Goal: Transaction & Acquisition: Subscribe to service/newsletter

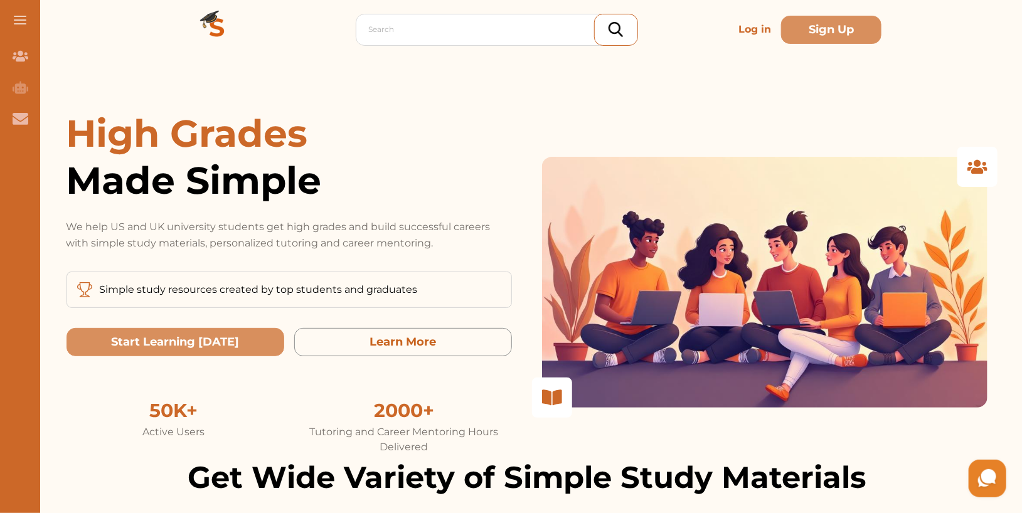
drag, startPoint x: 159, startPoint y: 260, endPoint x: 324, endPoint y: 259, distance: 165.0
click at [324, 259] on div "High Grades Made Simple We help US and UK university students get high grades a…" at bounding box center [289, 282] width 445 height 345
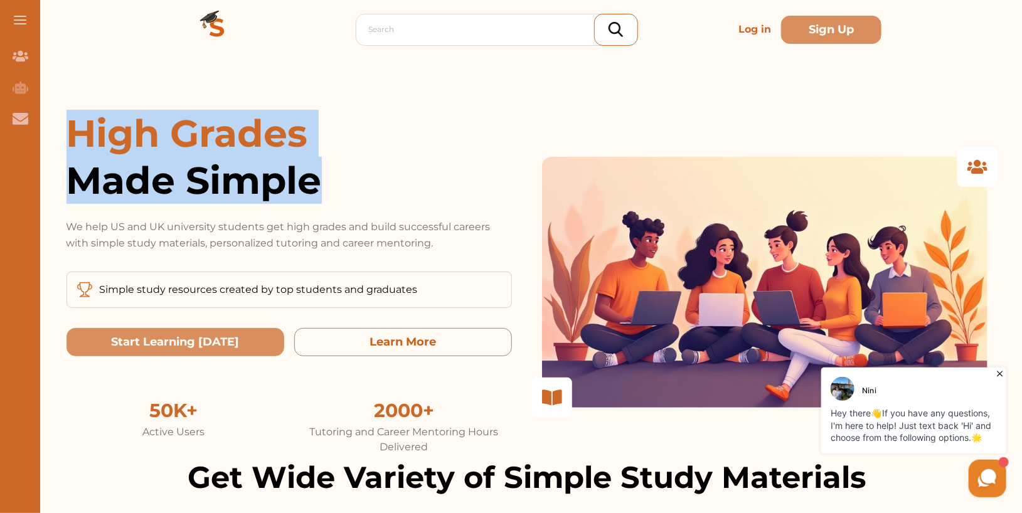
drag, startPoint x: 74, startPoint y: 128, endPoint x: 356, endPoint y: 174, distance: 286.0
click at [356, 174] on h1 "High Grades Made Simple" at bounding box center [289, 157] width 445 height 94
click at [356, 174] on span "Made Simple" at bounding box center [289, 180] width 445 height 47
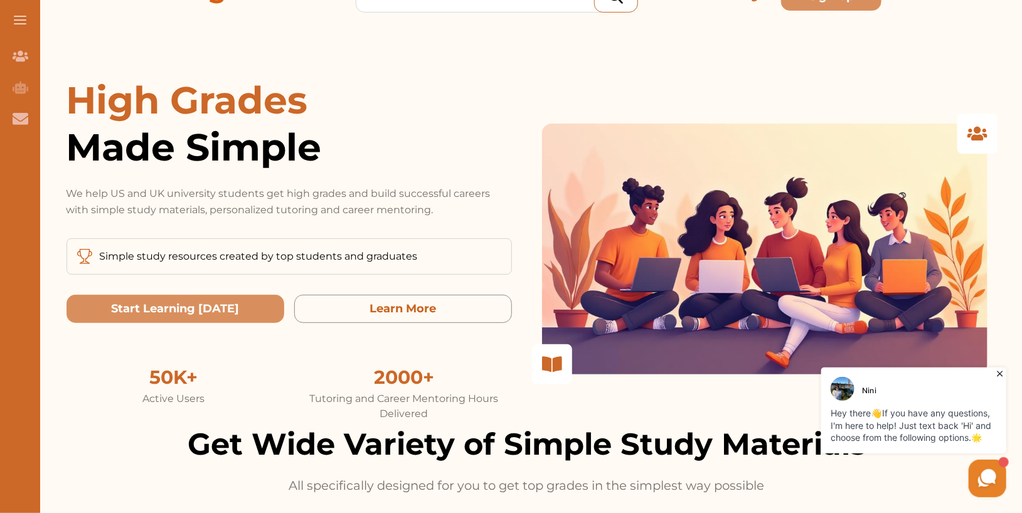
scroll to position [94, 0]
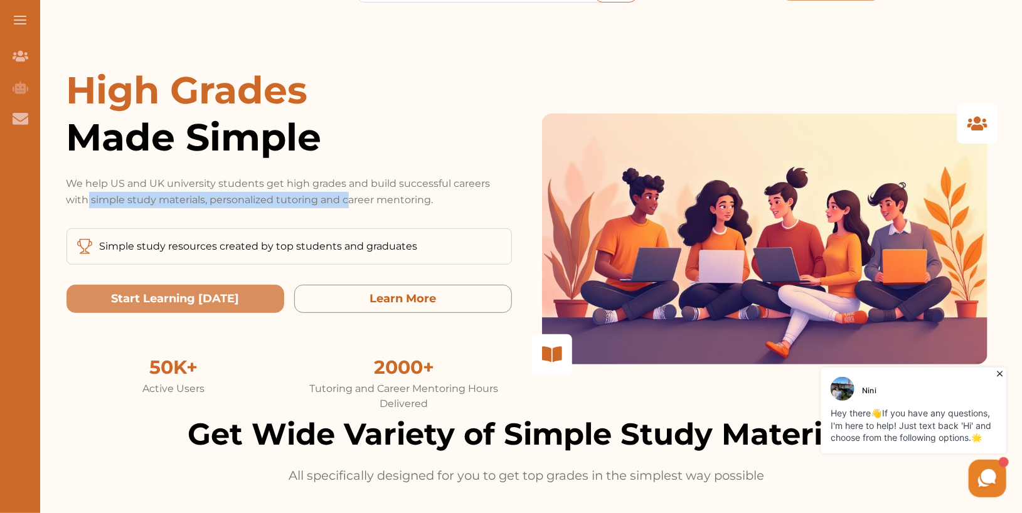
drag, startPoint x: 87, startPoint y: 202, endPoint x: 347, endPoint y: 206, distance: 260.4
click at [347, 206] on p "We help US and UK university students get high grades and build successful care…" at bounding box center [289, 192] width 445 height 33
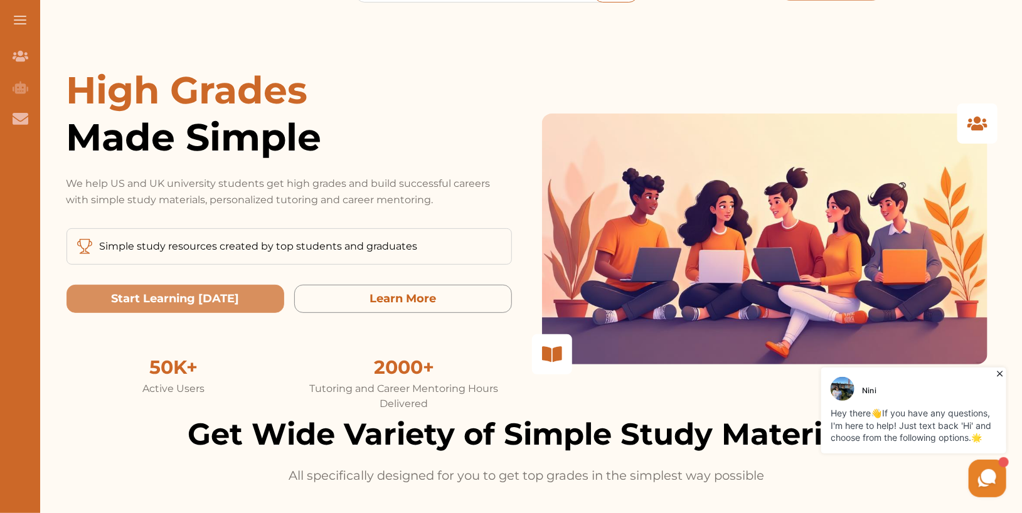
click at [451, 202] on p "We help US and UK university students get high grades and build successful care…" at bounding box center [289, 192] width 445 height 33
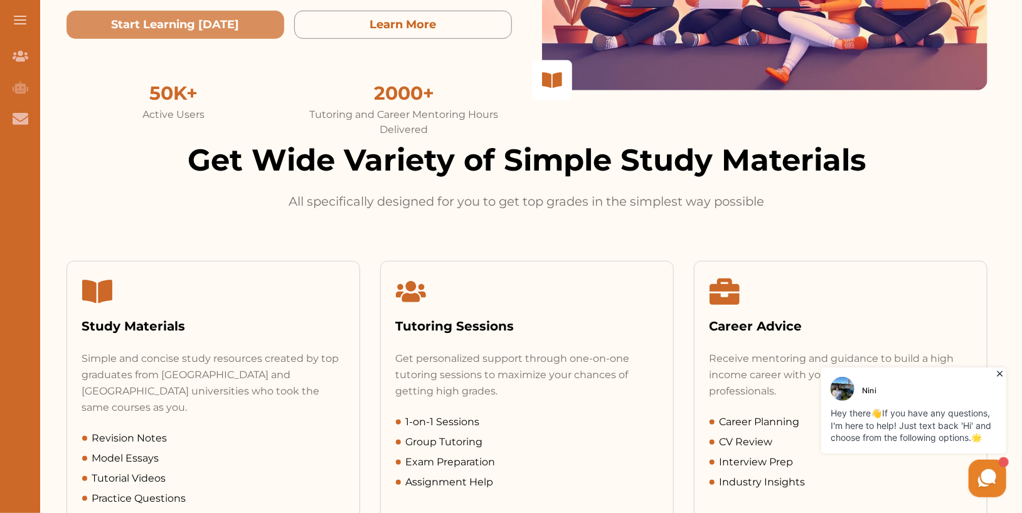
scroll to position [374, 0]
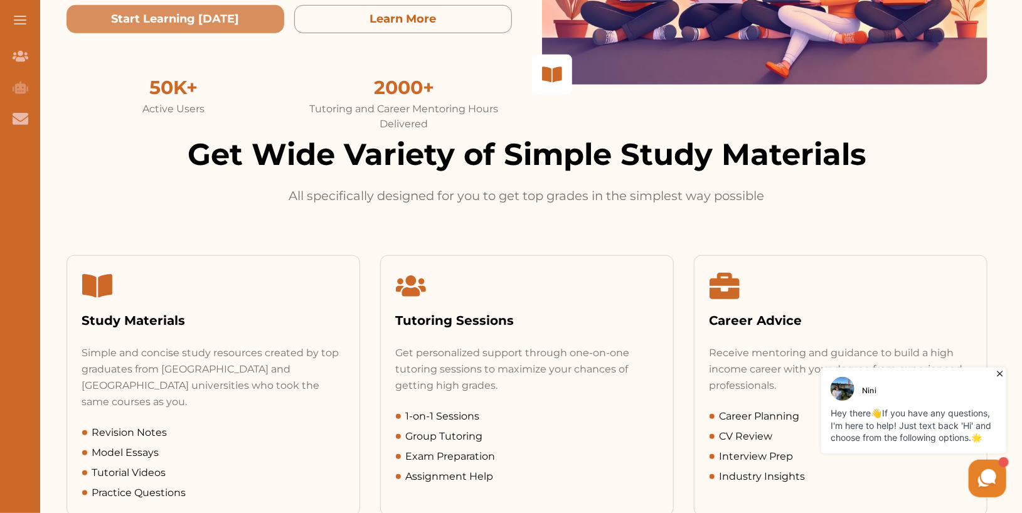
click at [173, 314] on div "Study Materials" at bounding box center [213, 320] width 262 height 19
click at [479, 321] on div "Tutoring Sessions" at bounding box center [527, 320] width 262 height 19
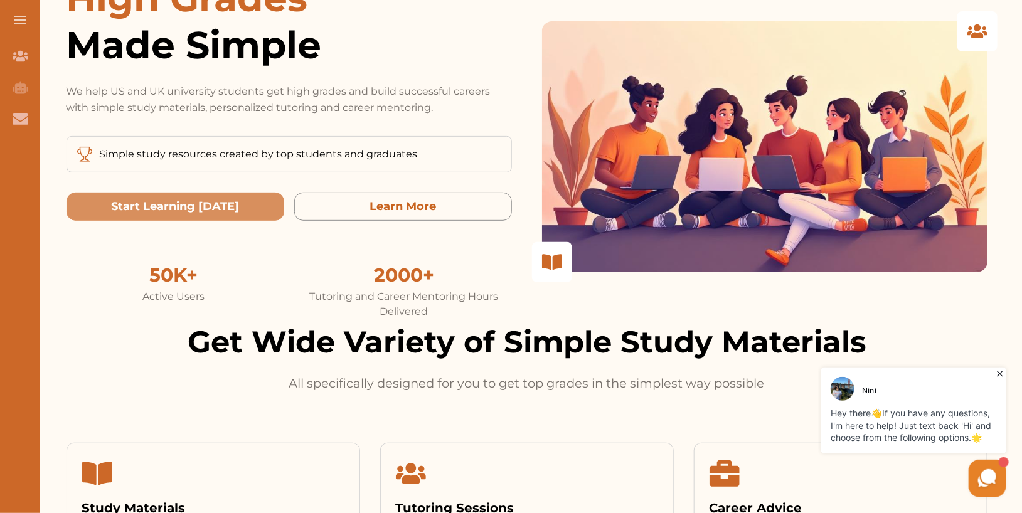
scroll to position [0, 0]
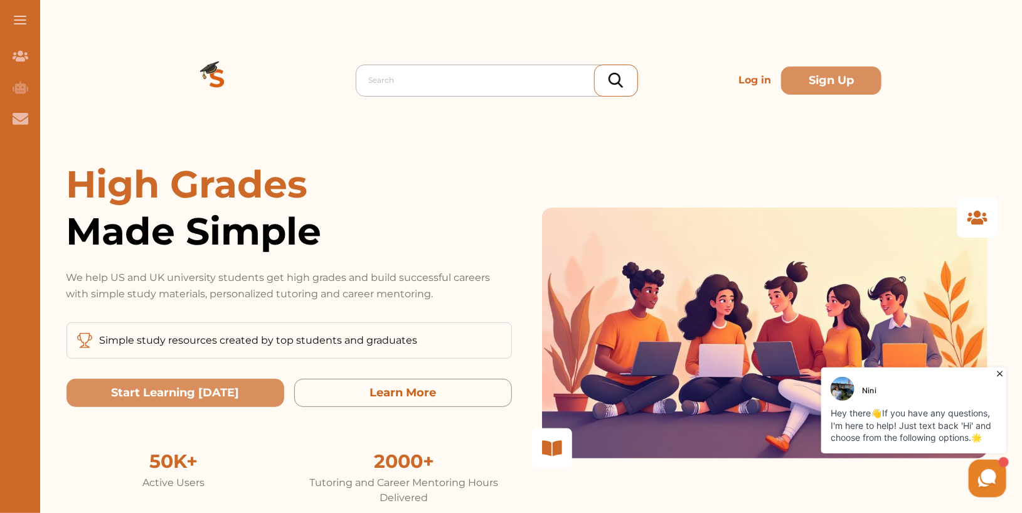
click at [432, 73] on div at bounding box center [500, 81] width 262 height 18
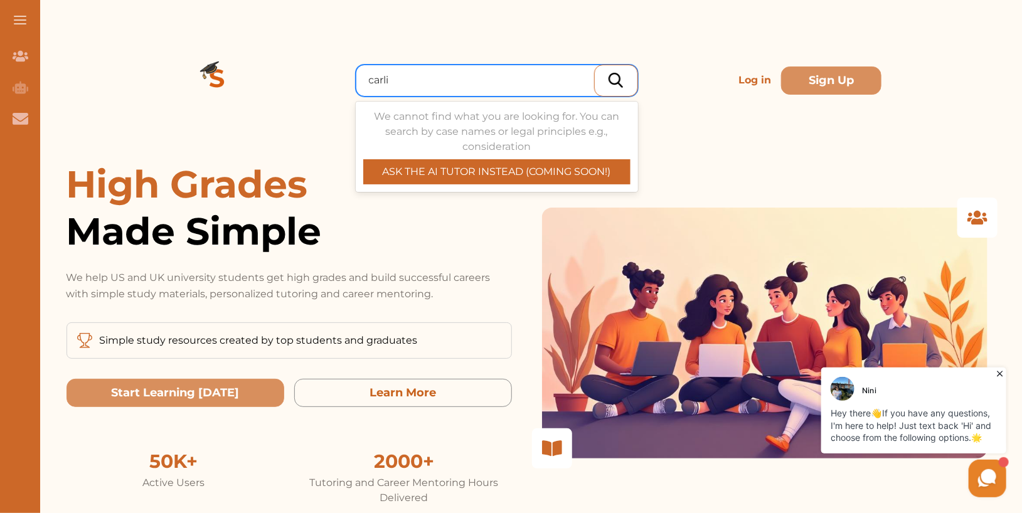
type input "carlil"
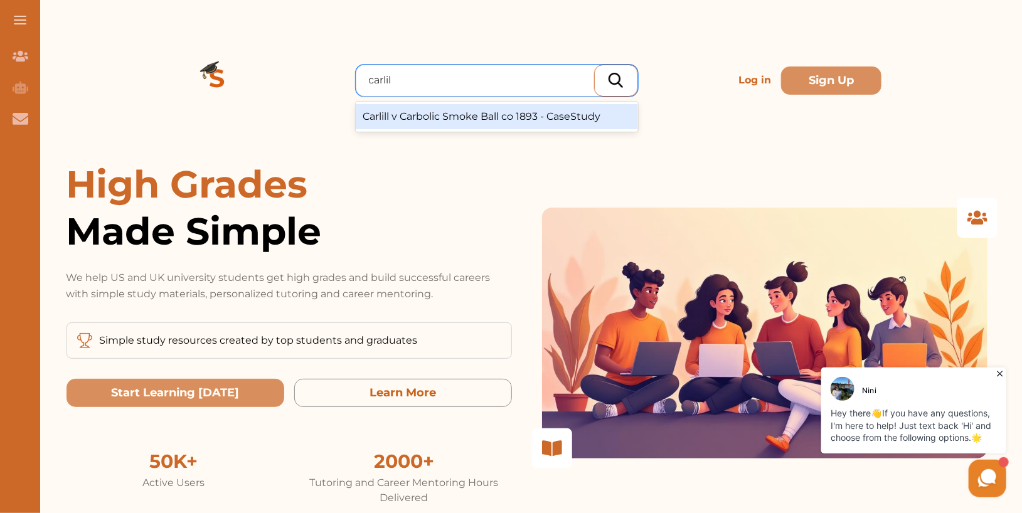
click at [442, 124] on div "Carlill v Carbolic Smoke Ball co 1893 - CaseStudy" at bounding box center [497, 116] width 282 height 25
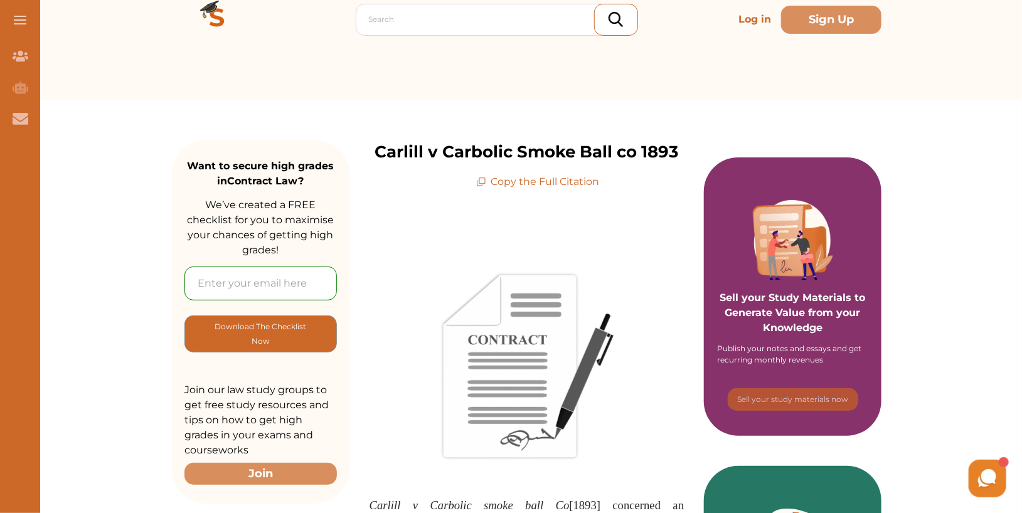
scroll to position [67, 0]
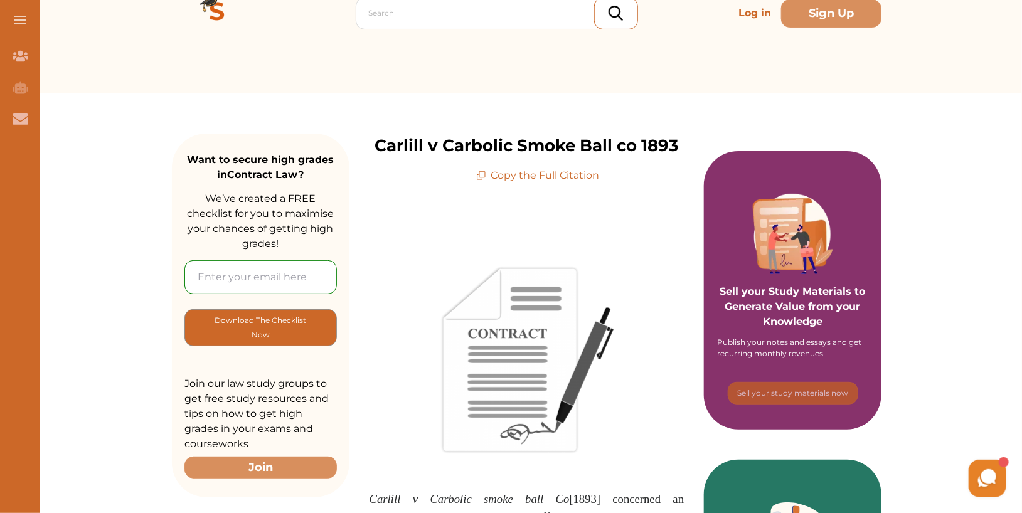
click at [825, 354] on div "Publish your notes and essays and get recurring monthly revenues" at bounding box center [793, 348] width 151 height 23
click at [848, 354] on div "Publish your notes and essays and get recurring monthly revenues" at bounding box center [793, 348] width 151 height 23
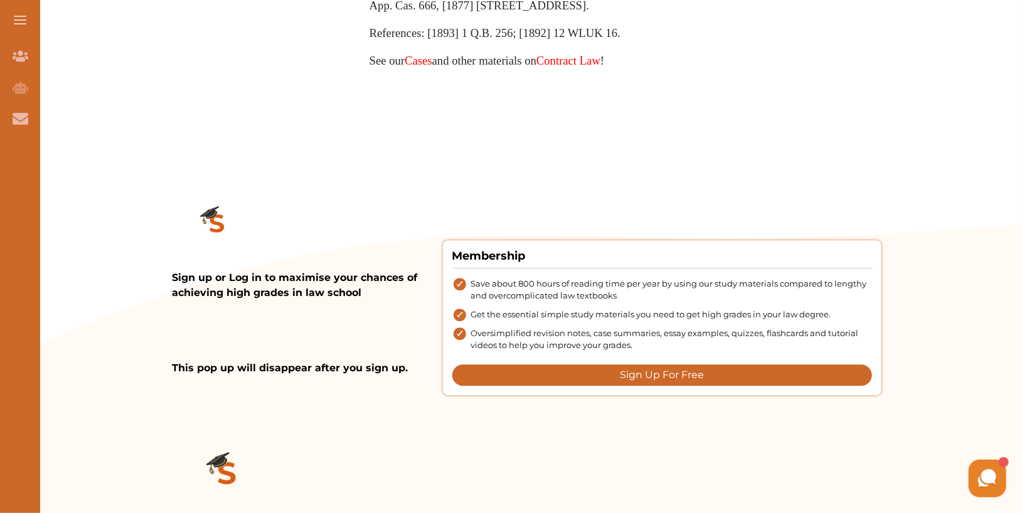
scroll to position [1496, 0]
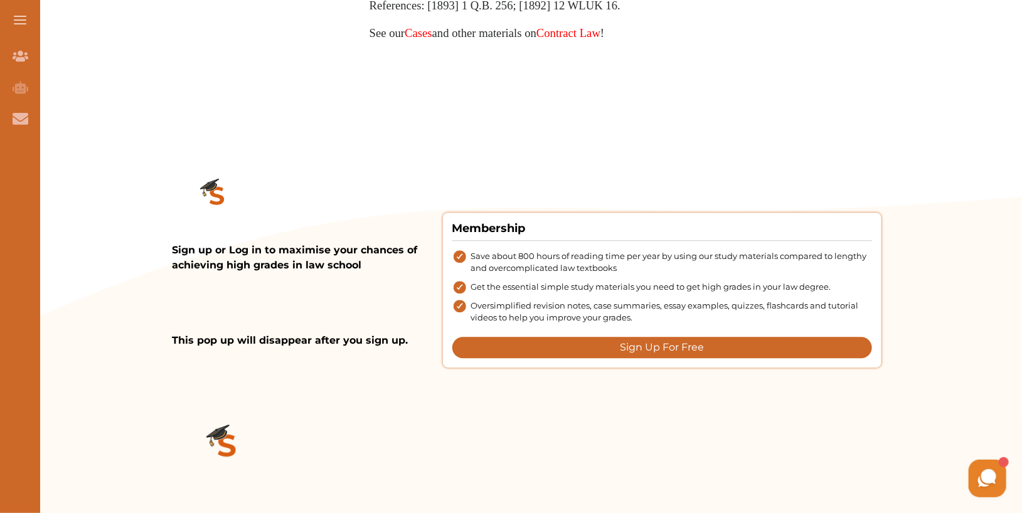
click at [620, 281] on span "Get the essential simple study materials you need to get high grades in your la…" at bounding box center [651, 287] width 360 height 13
click at [629, 301] on span "Oversimplified revision notes, case summaries, essay examples, quizzes, flashca…" at bounding box center [671, 312] width 401 height 24
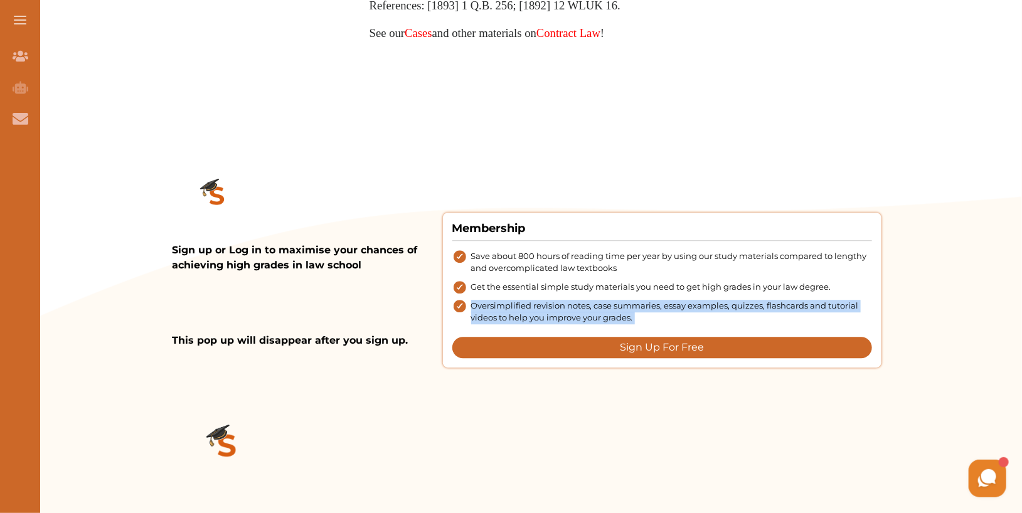
click at [629, 301] on span "Oversimplified revision notes, case summaries, essay examples, quizzes, flashca…" at bounding box center [671, 312] width 401 height 24
click at [646, 339] on button "Sign Up For Free" at bounding box center [662, 347] width 420 height 21
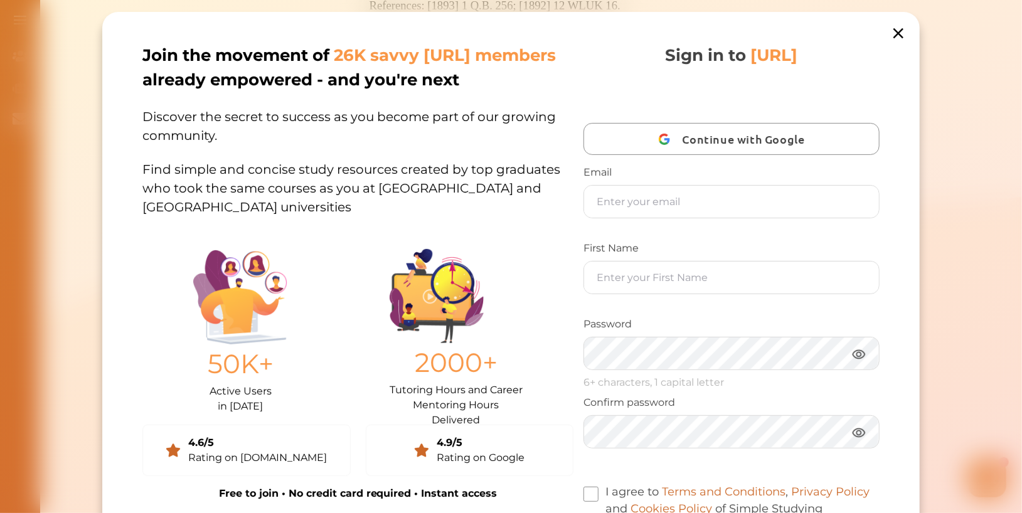
click at [899, 31] on icon at bounding box center [898, 33] width 10 height 10
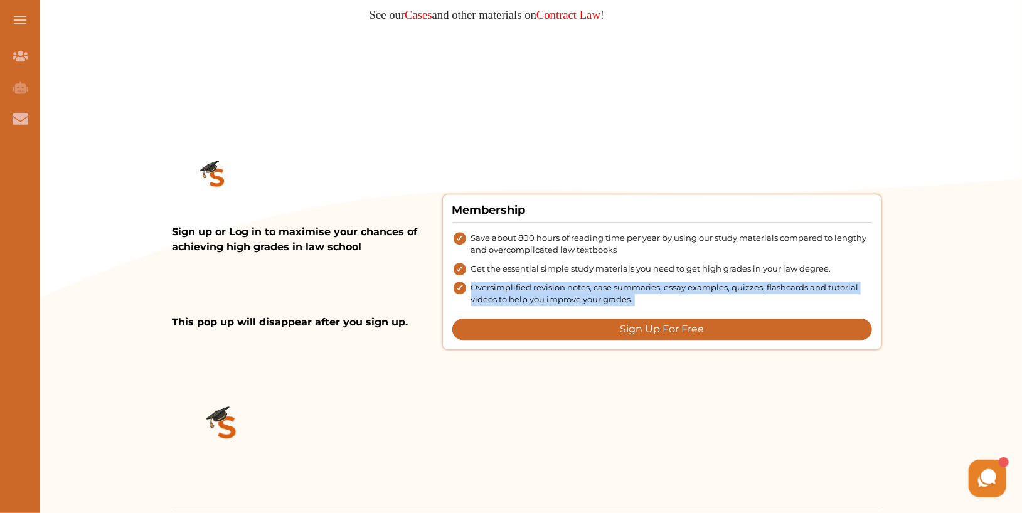
scroll to position [1534, 0]
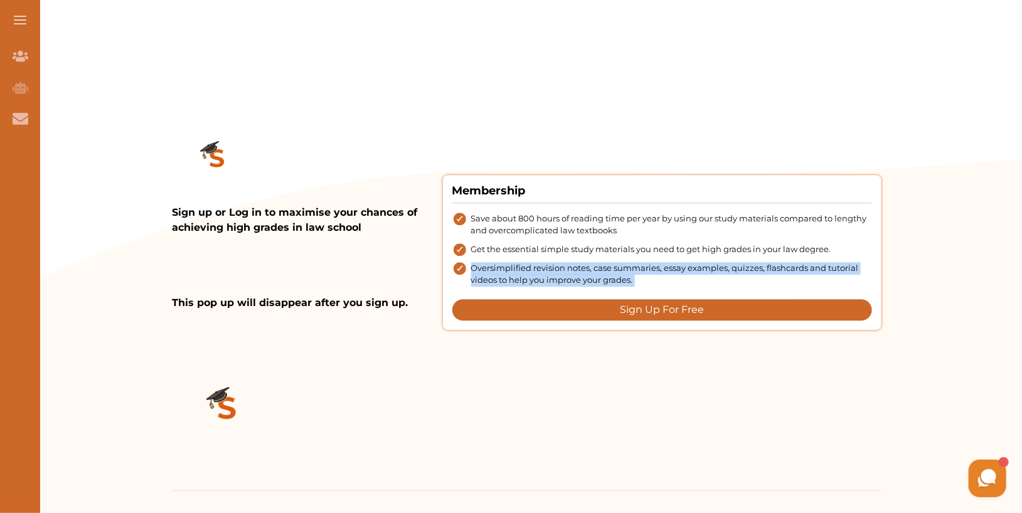
click at [668, 307] on button "Sign Up For Free" at bounding box center [662, 309] width 420 height 21
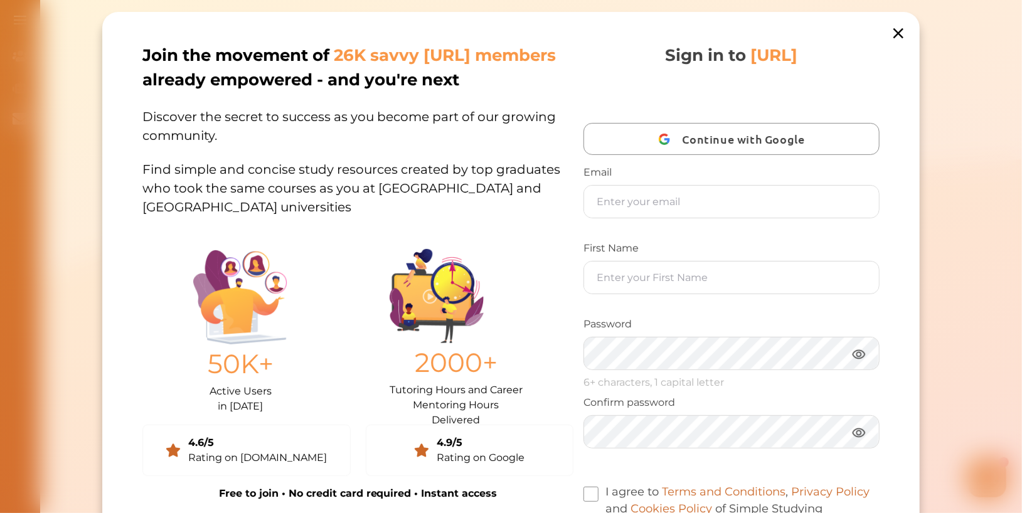
click at [501, 191] on p "Find simple and concise study resources created by top graduates who took the s…" at bounding box center [357, 181] width 431 height 72
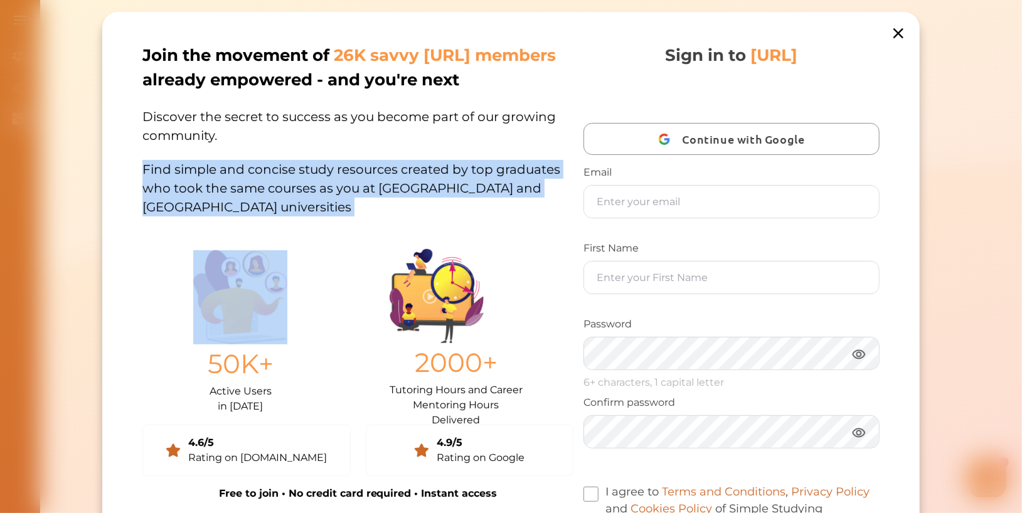
click at [501, 191] on p "Find simple and concise study resources created by top graduates who took the s…" at bounding box center [357, 181] width 431 height 72
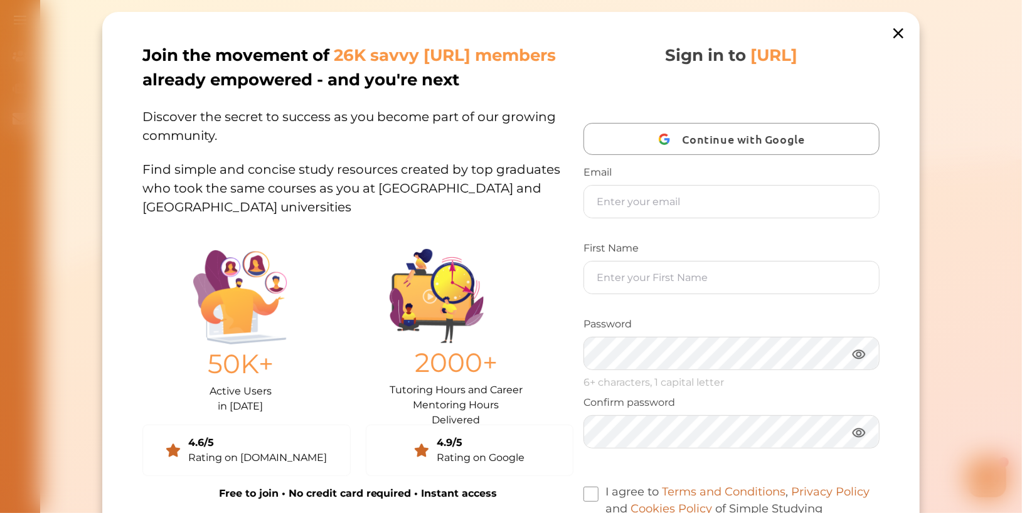
click at [547, 188] on p "Find simple and concise study resources created by top graduates who took the s…" at bounding box center [357, 181] width 431 height 72
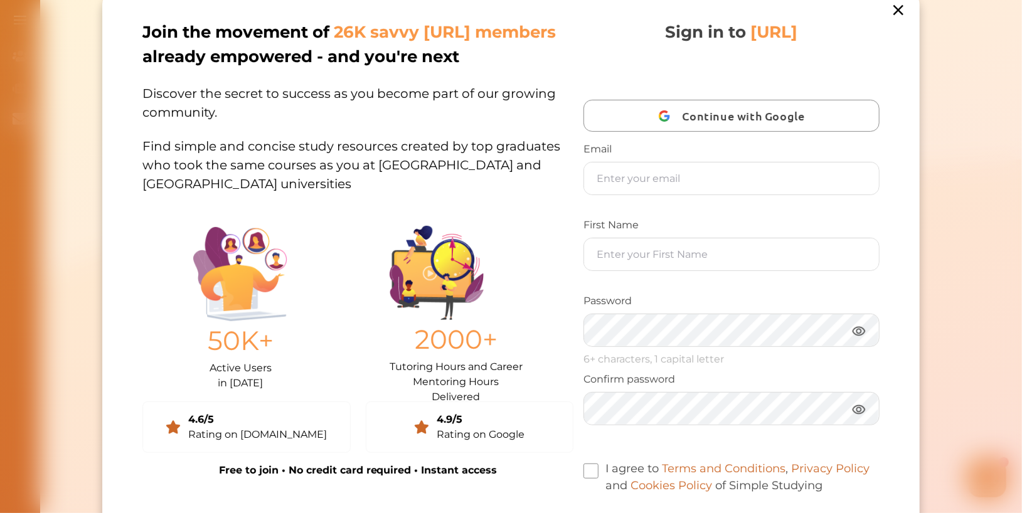
scroll to position [0, 0]
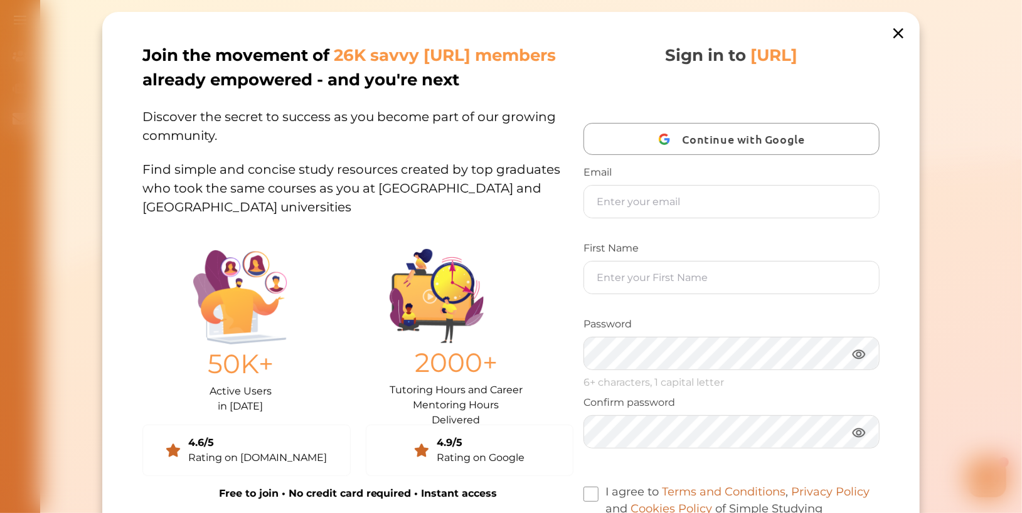
click at [271, 118] on p "Discover the secret to success as you become part of our growing community." at bounding box center [357, 118] width 431 height 53
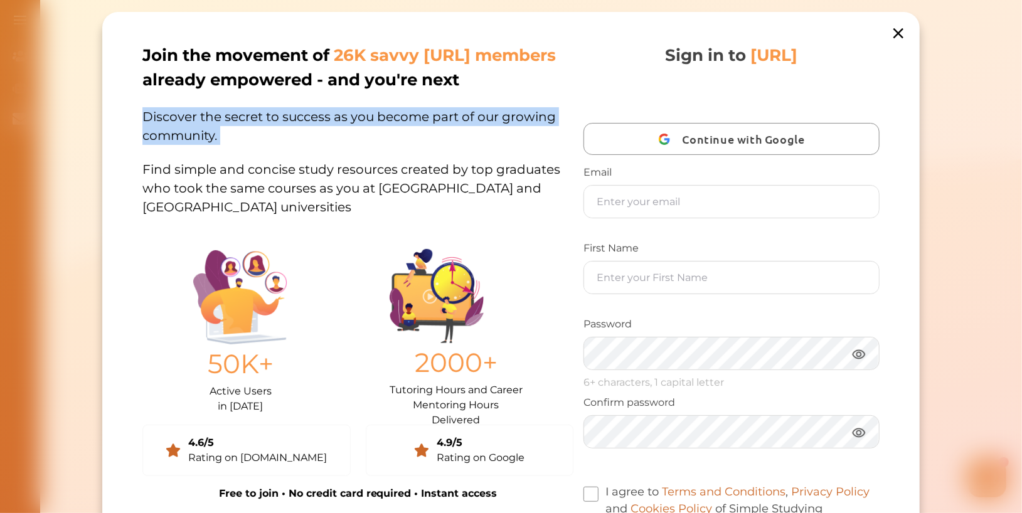
click at [271, 118] on p "Discover the secret to success as you become part of our growing community." at bounding box center [357, 118] width 431 height 53
click at [289, 144] on p "Discover the secret to success as you become part of our growing community." at bounding box center [357, 118] width 431 height 53
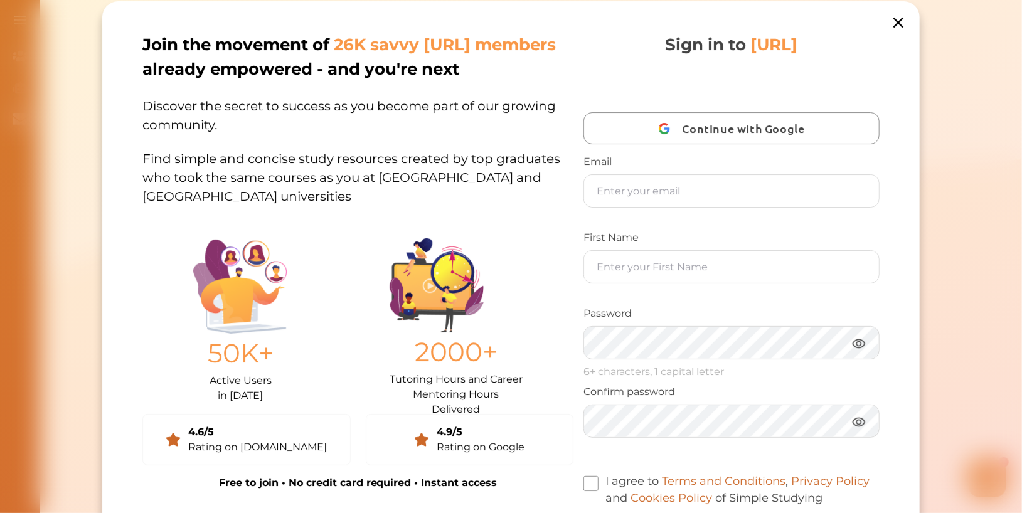
scroll to position [11, 0]
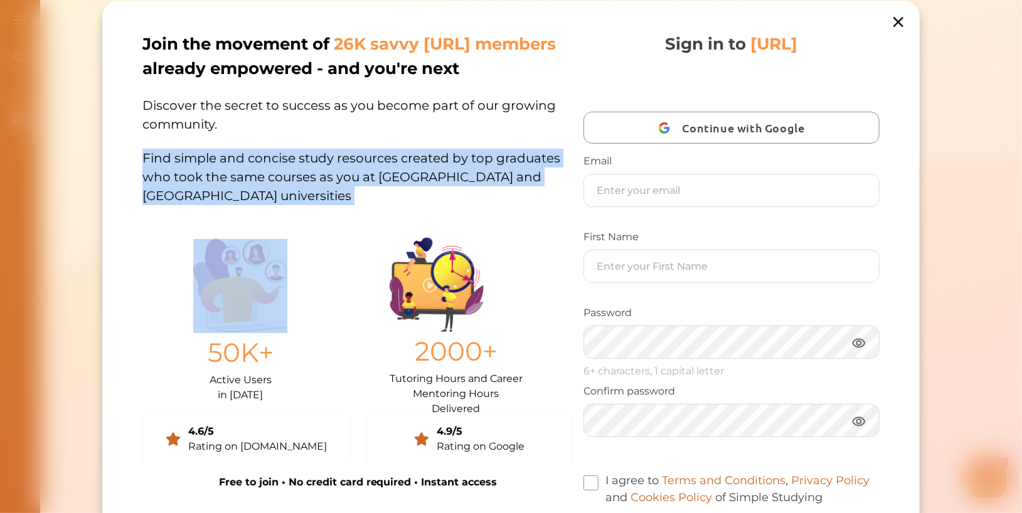
drag, startPoint x: 285, startPoint y: 139, endPoint x: 286, endPoint y: 198, distance: 58.4
click at [286, 198] on div "Join the movement of 26K savvy [URL] members already empowered - and you're nex…" at bounding box center [357, 320] width 431 height 577
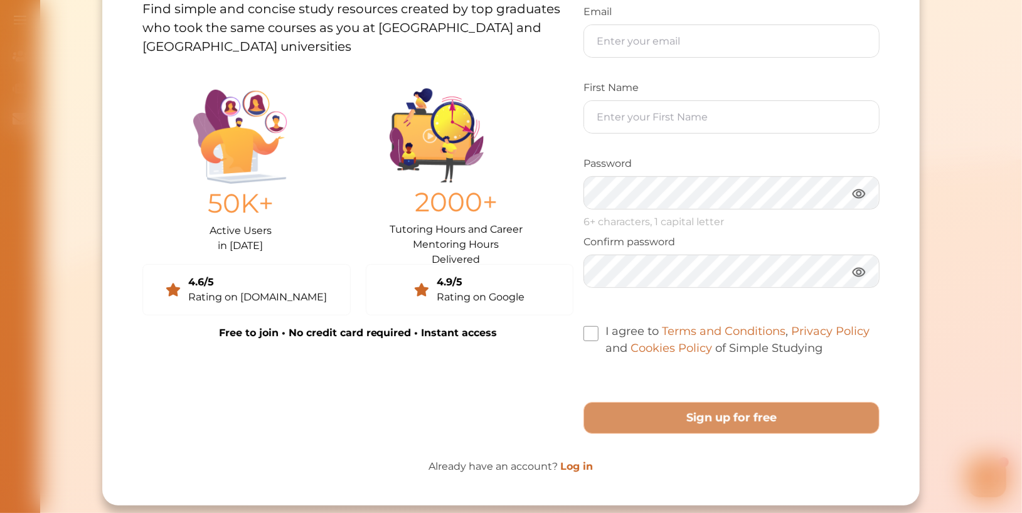
scroll to position [163, 0]
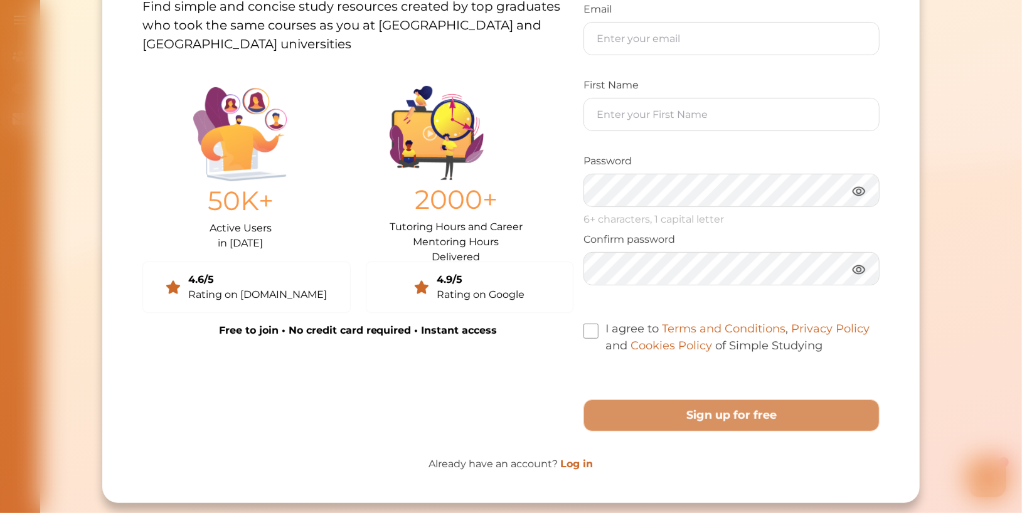
click at [580, 460] on link "Log in" at bounding box center [577, 464] width 33 height 12
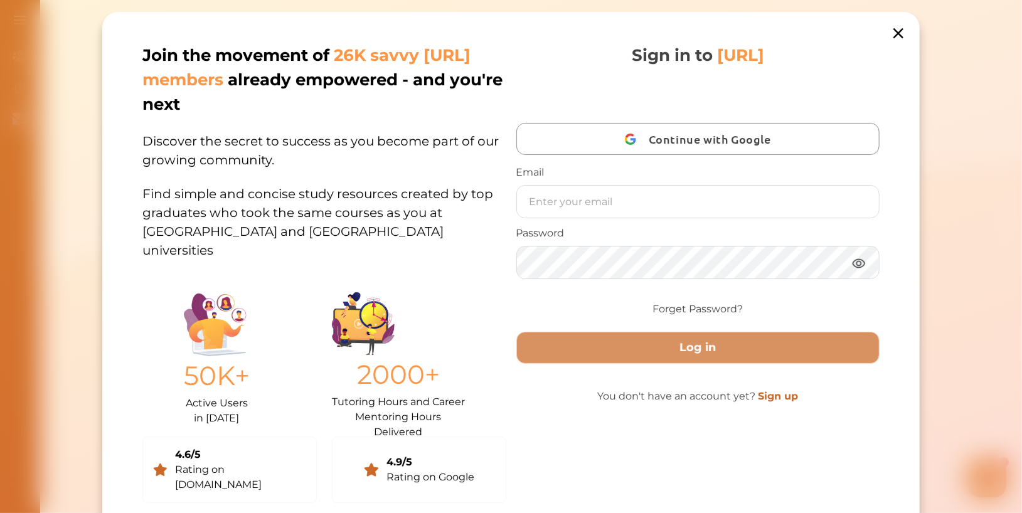
click at [900, 30] on icon at bounding box center [898, 33] width 10 height 10
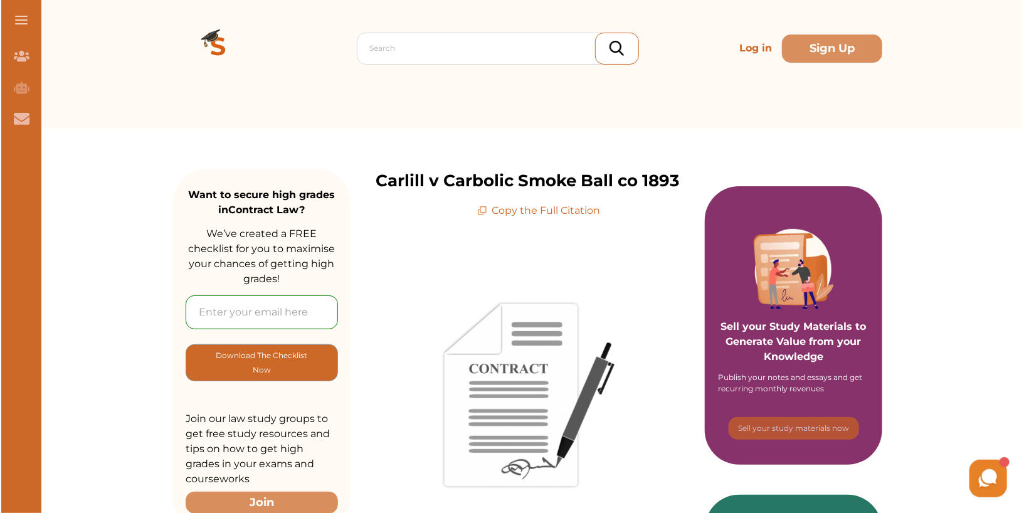
scroll to position [0, 0]
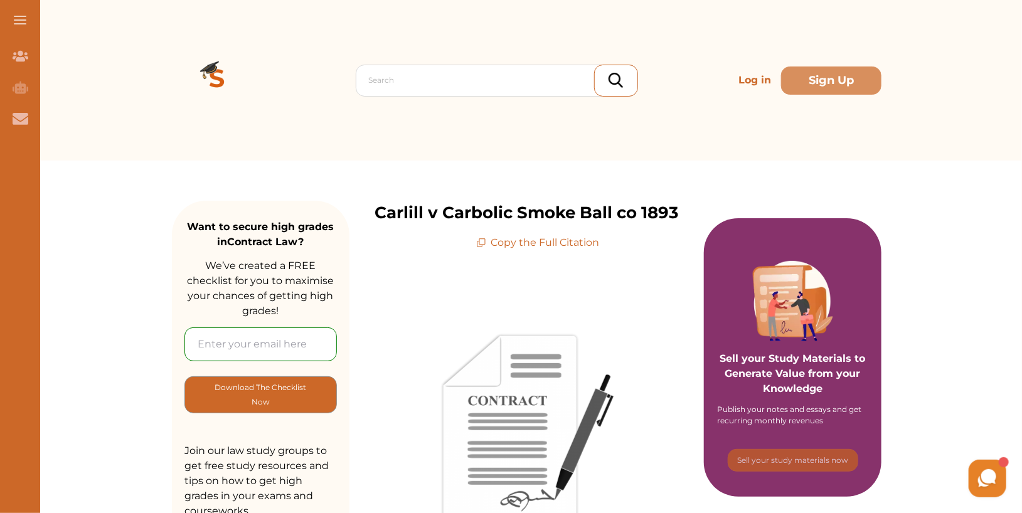
click at [215, 73] on img at bounding box center [217, 80] width 90 height 90
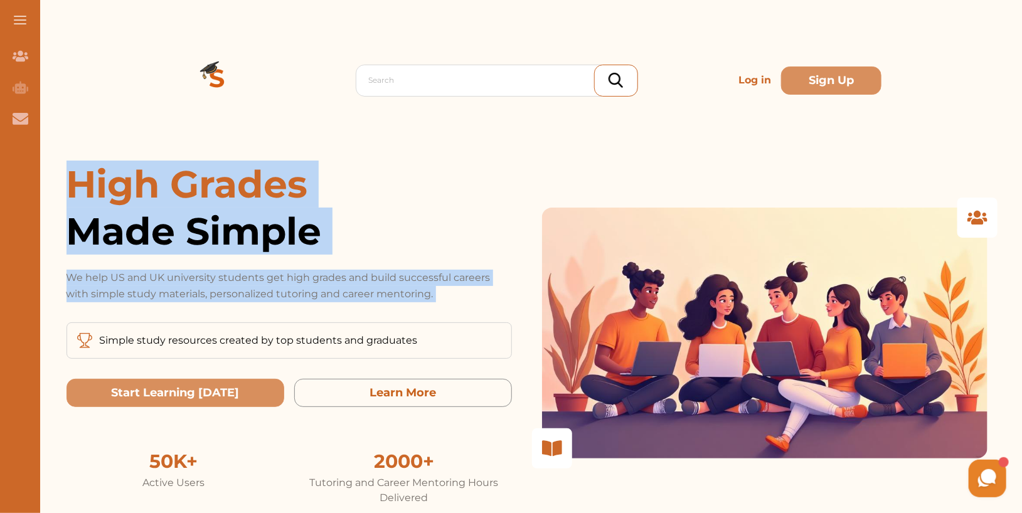
drag, startPoint x: 65, startPoint y: 173, endPoint x: 233, endPoint y: 317, distance: 221.1
click at [233, 317] on div "High Grades Made Simple We help US and UK university students get high grades a…" at bounding box center [526, 333] width 941 height 345
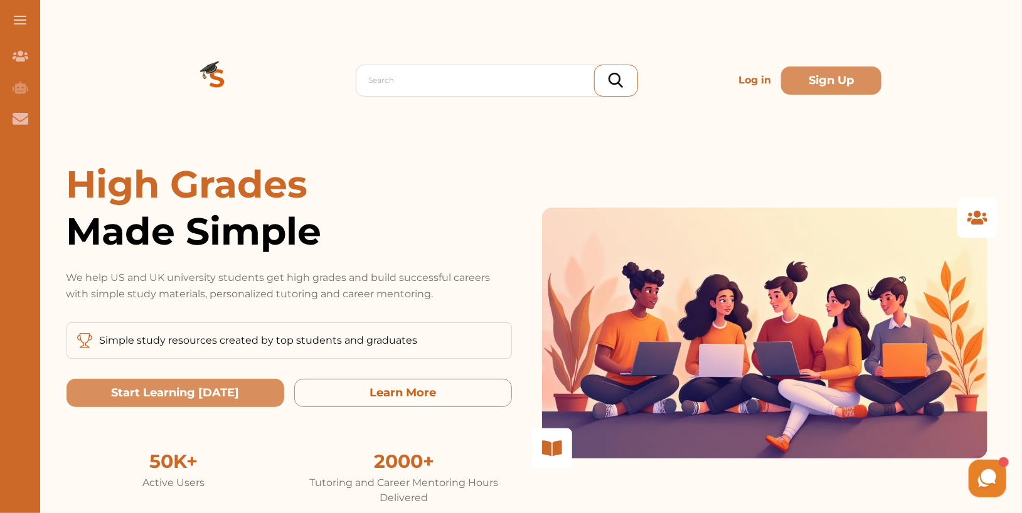
click at [329, 238] on span "Made Simple" at bounding box center [289, 231] width 445 height 47
click at [466, 291] on p "We help US and UK university students get high grades and build successful care…" at bounding box center [289, 286] width 445 height 33
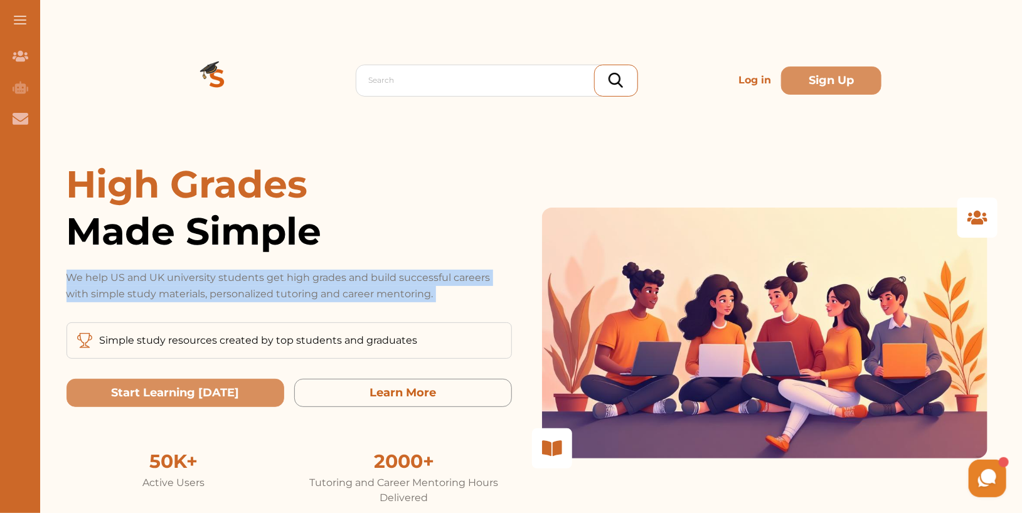
click at [466, 291] on p "We help US and UK university students get high grades and build successful care…" at bounding box center [289, 286] width 445 height 33
click at [836, 91] on button "Sign Up" at bounding box center [831, 81] width 100 height 28
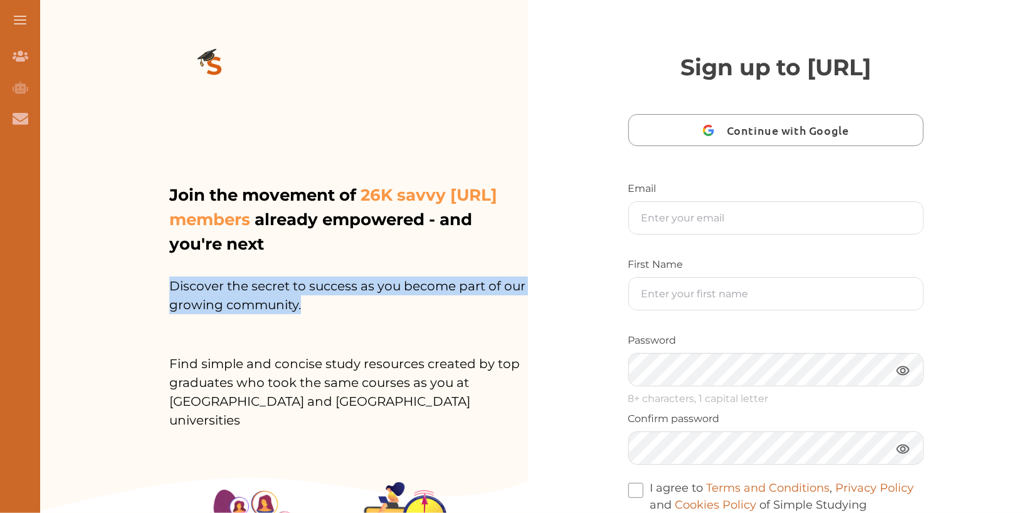
drag, startPoint x: 482, startPoint y: 328, endPoint x: 483, endPoint y: 270, distance: 57.7
click at [483, 270] on p "Discover the secret to success as you become part of our growing community." at bounding box center [348, 296] width 359 height 78
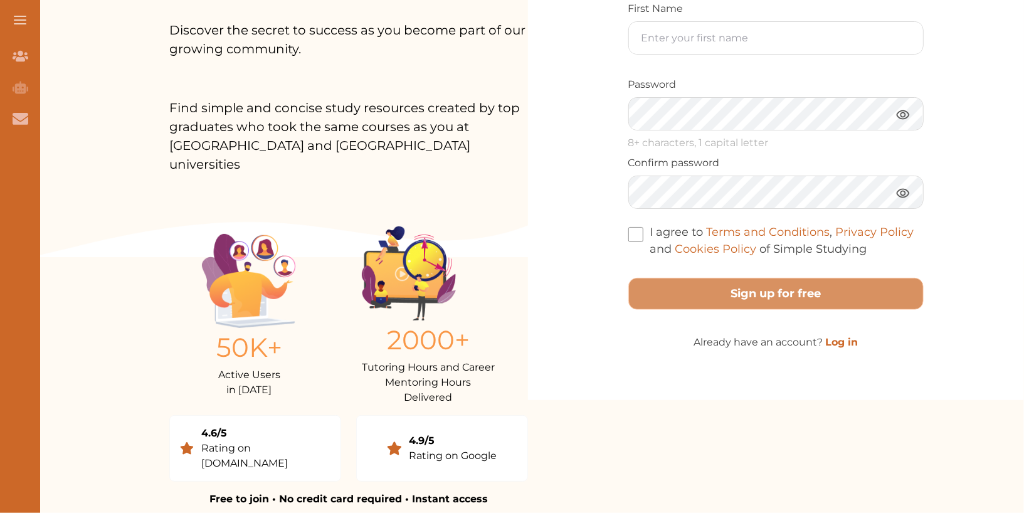
scroll to position [275, 0]
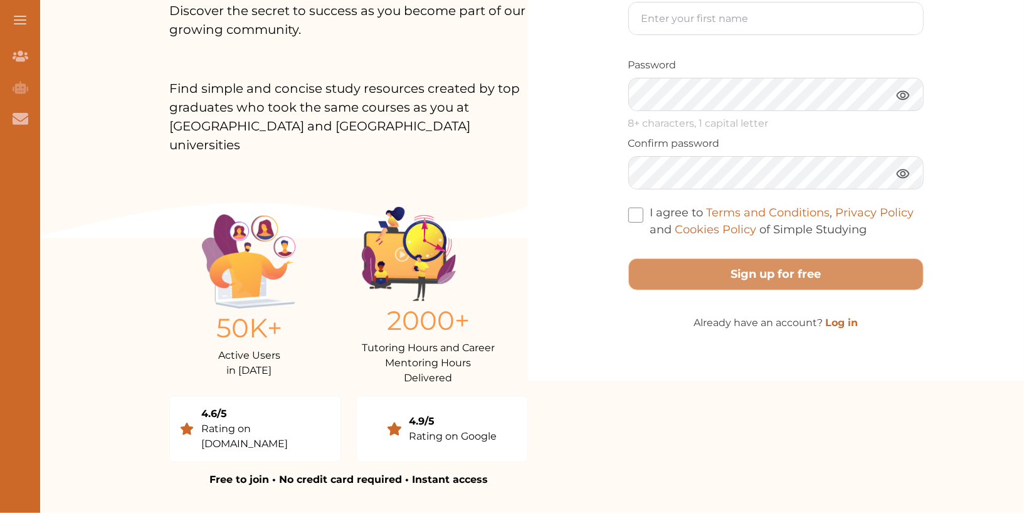
click at [439, 414] on div "4.9/5" at bounding box center [454, 421] width 88 height 15
click at [260, 422] on div "Rating on [DOMAIN_NAME]" at bounding box center [265, 437] width 129 height 30
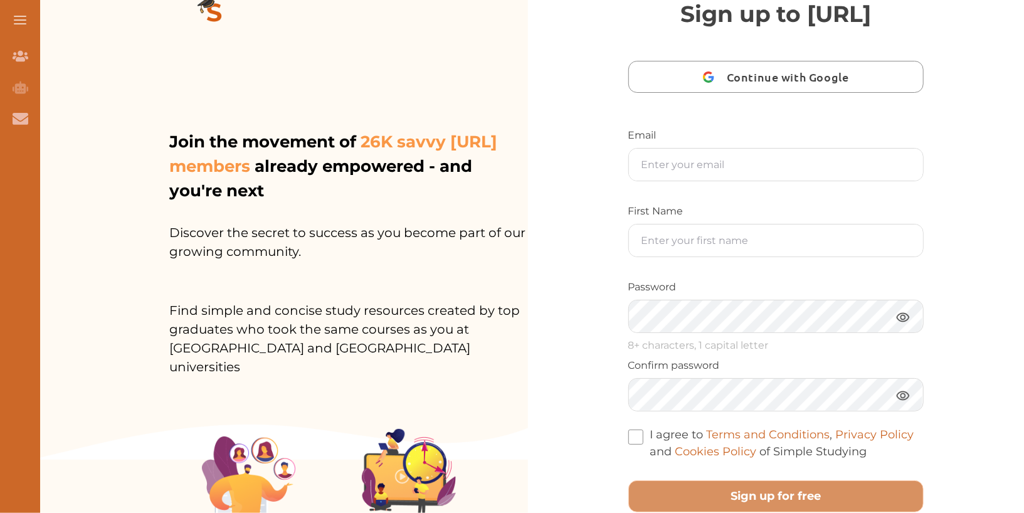
scroll to position [51, 0]
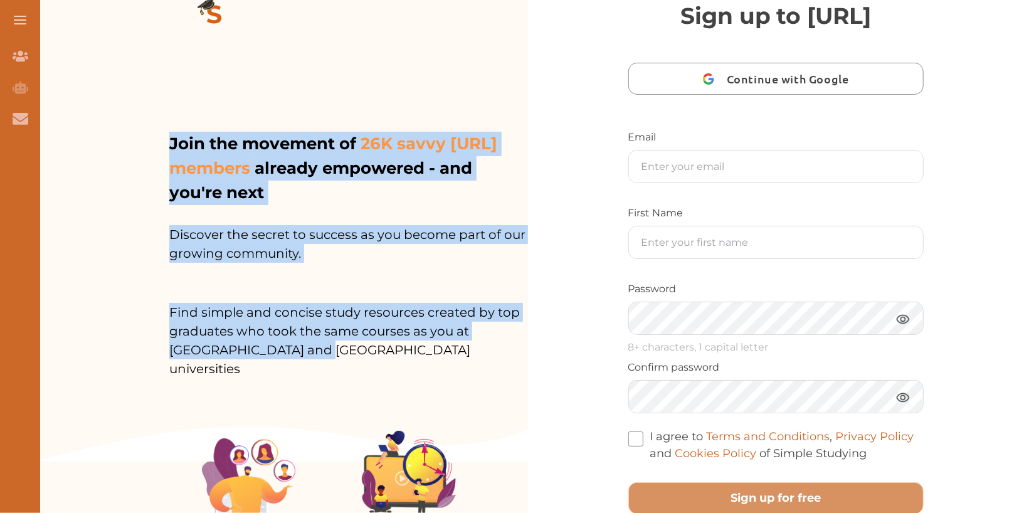
drag, startPoint x: 159, startPoint y: 125, endPoint x: 303, endPoint y: 344, distance: 261.7
click at [303, 344] on div "Join the movement of 26K savvy [URL] members already empowered - and you're nex…" at bounding box center [279, 205] width 497 height 513
click at [122, 247] on div "Join the movement of 26K savvy [URL] members already empowered - and you're nex…" at bounding box center [279, 205] width 497 height 513
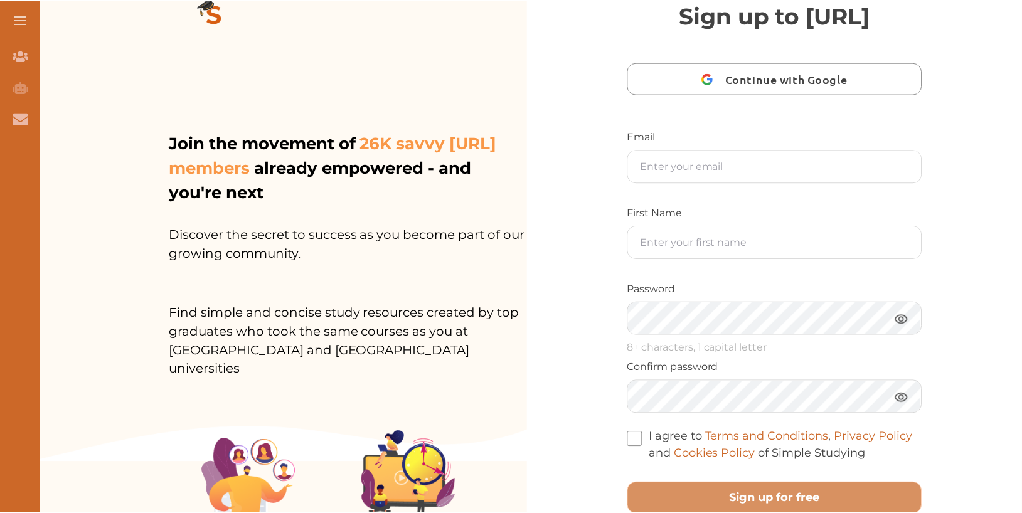
scroll to position [0, 0]
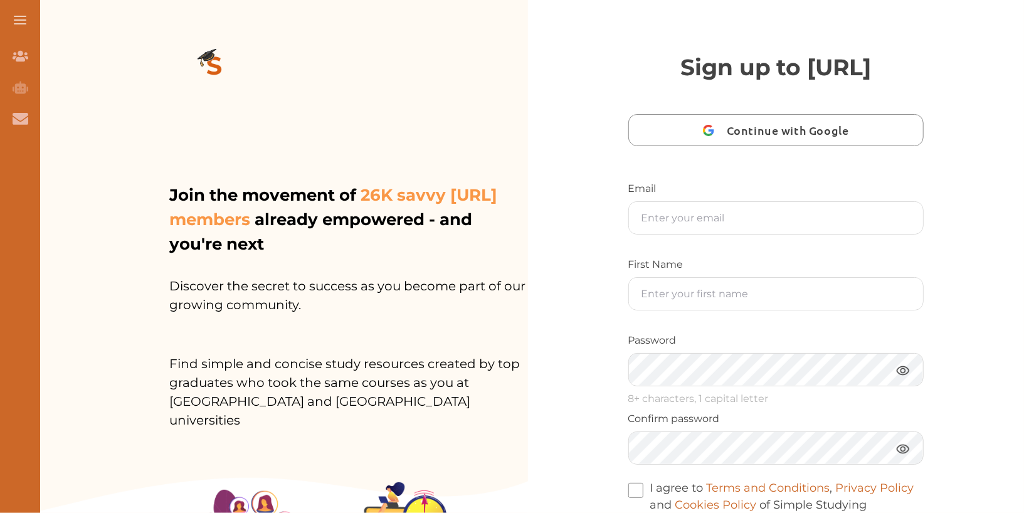
click at [221, 64] on img at bounding box center [214, 68] width 90 height 90
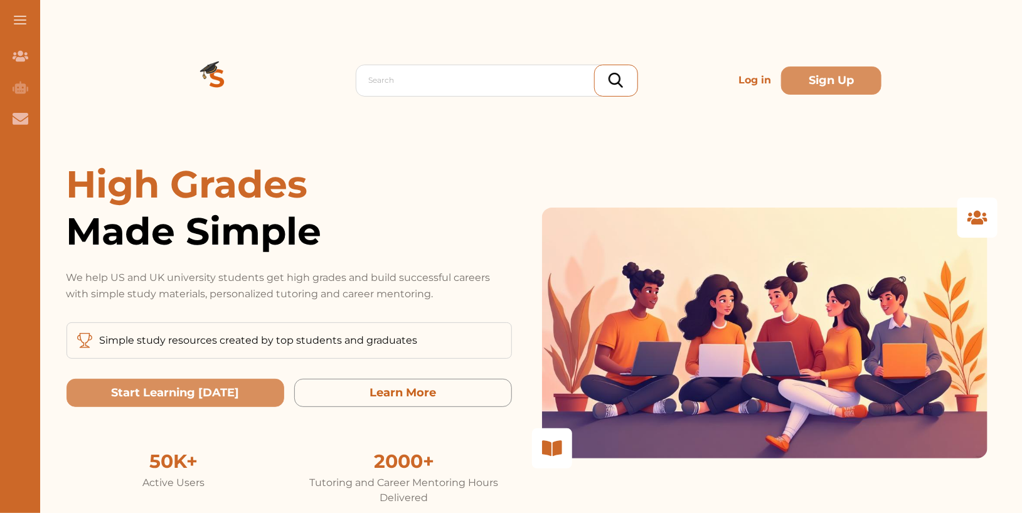
click at [213, 64] on img at bounding box center [217, 80] width 90 height 90
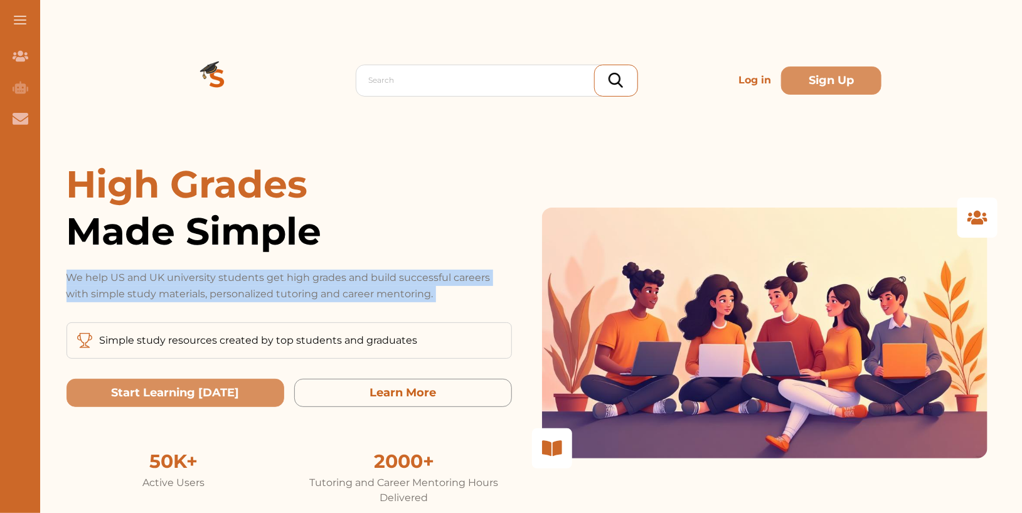
drag, startPoint x: 65, startPoint y: 274, endPoint x: 479, endPoint y: 310, distance: 416.3
click at [479, 310] on div "High Grades Made Simple We help US and UK university students get high grades a…" at bounding box center [526, 333] width 941 height 345
copy div "We help US and UK university students get high grades and build successful care…"
